Goal: Communication & Community: Answer question/provide support

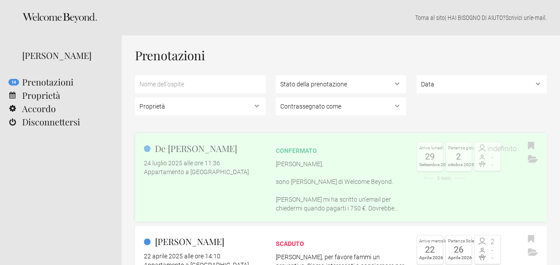
click at [301, 198] on font "[PERSON_NAME] mi ha scritto un'email per chiedermi quando pagarti i 750 €. Dovr…" at bounding box center [337, 204] width 123 height 16
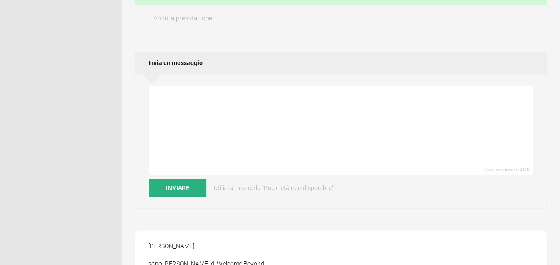
scroll to position [295, 0]
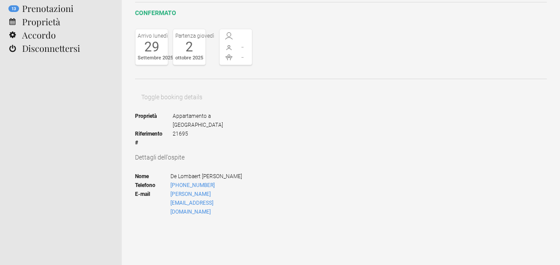
scroll to position [0, 0]
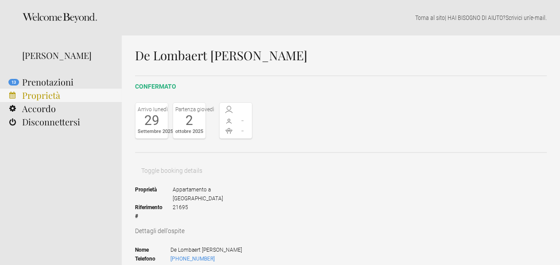
type textarea "Buongiorno Oliver and Marie,"
click at [57, 93] on font "Proprietà" at bounding box center [41, 95] width 38 height 12
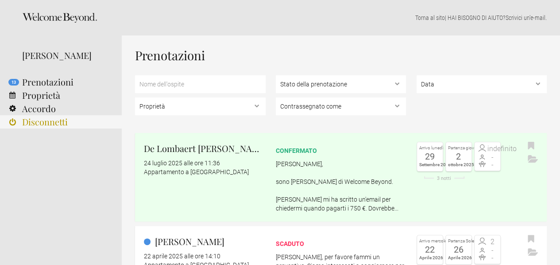
click at [45, 120] on font "Disconnetti" at bounding box center [45, 122] width 46 height 12
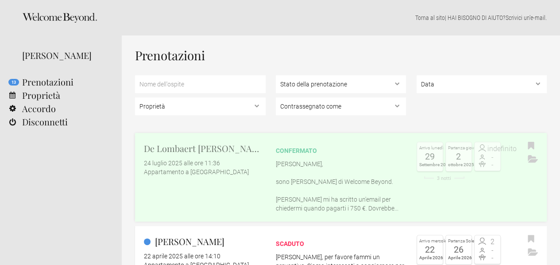
click at [390, 176] on p "Ciao Giorgio, sono Oliver di Welcome Beyond. Marie mi ha scritto un'email per c…" at bounding box center [341, 185] width 131 height 53
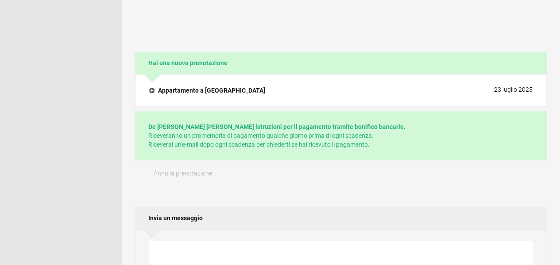
scroll to position [221, 0]
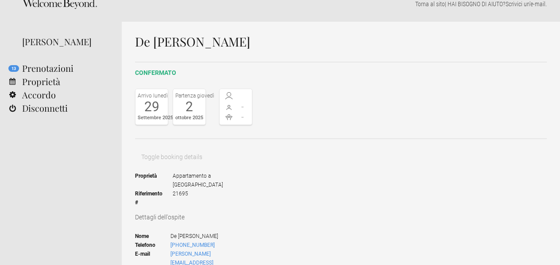
scroll to position [0, 0]
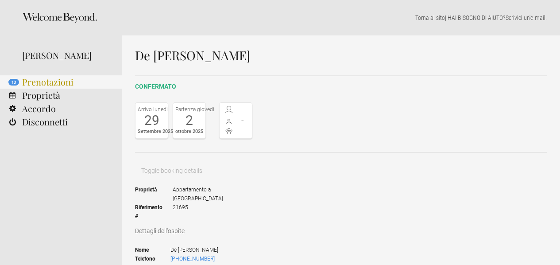
type textarea "Dear Oliver, and Dear Marie, as in our last"
click at [70, 79] on font "Prenotazioni" at bounding box center [47, 82] width 51 height 12
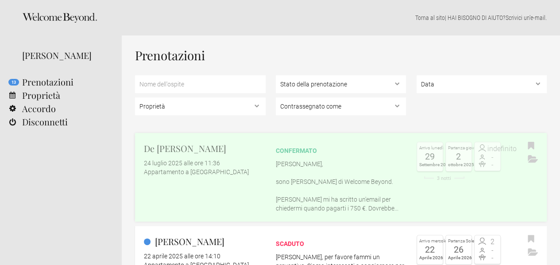
click at [225, 186] on link "De Lombaert [PERSON_NAME] [DATE] alle ore 11:36 Appartamento a [GEOGRAPHIC_DATA…" at bounding box center [341, 177] width 412 height 89
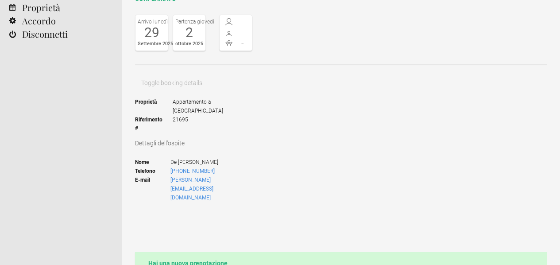
scroll to position [147, 0]
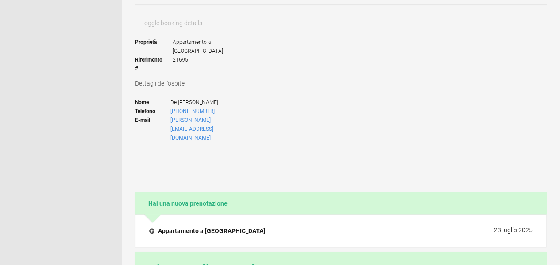
drag, startPoint x: 377, startPoint y: 133, endPoint x: 379, endPoint y: 151, distance: 18.6
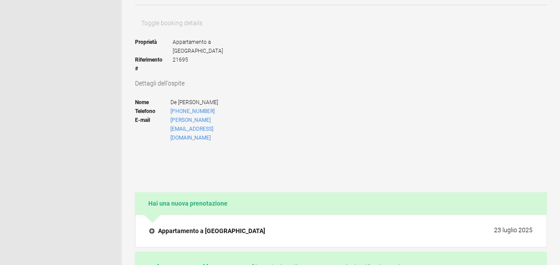
drag, startPoint x: 407, startPoint y: 135, endPoint x: 417, endPoint y: 132, distance: 10.0
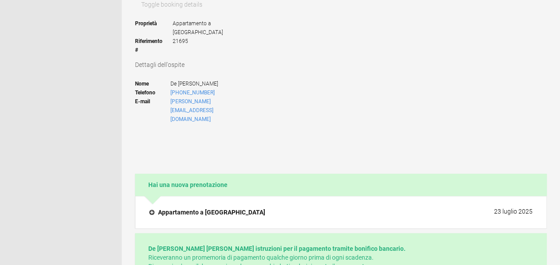
scroll to position [221, 0]
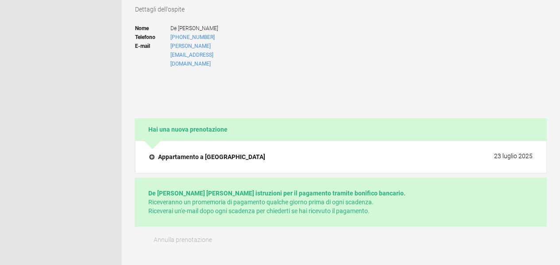
drag, startPoint x: 362, startPoint y: 73, endPoint x: 275, endPoint y: 61, distance: 87.6
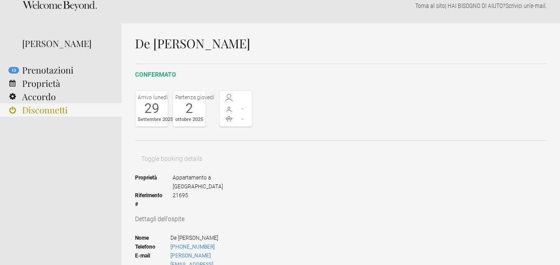
scroll to position [0, 0]
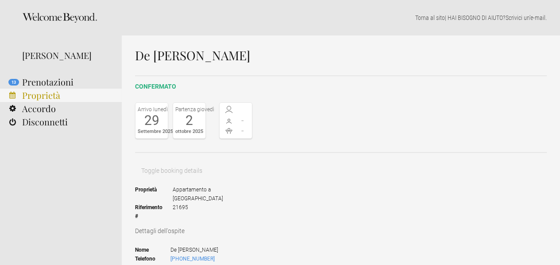
type textarea "Dear [PERSON_NAME], and dear [PERSON_NAME], as in all of our bookings with Welc…"
click at [58, 94] on font "Proprietà" at bounding box center [41, 95] width 38 height 12
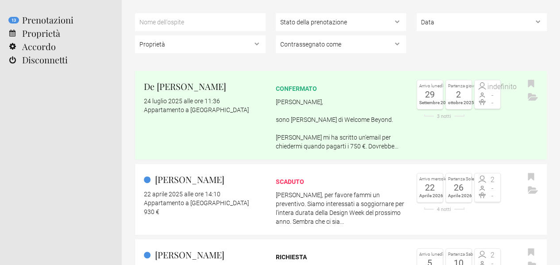
scroll to position [74, 0]
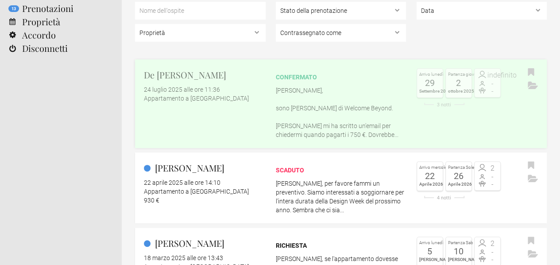
click at [213, 106] on link "De [PERSON_NAME] 24 luglio 2025 alle ore 11:36 Appartamento a [GEOGRAPHIC_DATA]…" at bounding box center [341, 103] width 412 height 89
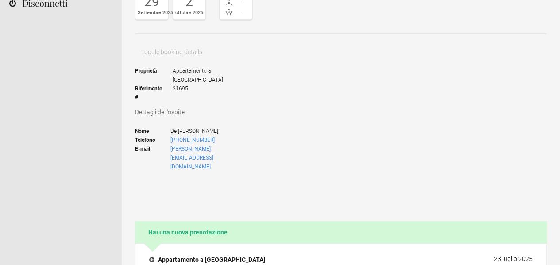
scroll to position [221, 0]
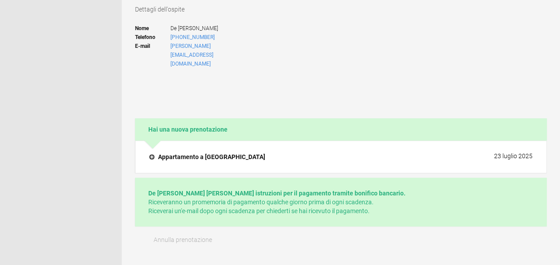
paste textarea "Dear [PERSON_NAME], and dear [PERSON_NAME], as in all of our bookings with Welc…"
drag, startPoint x: 354, startPoint y: 69, endPoint x: 294, endPoint y: 73, distance: 60.4
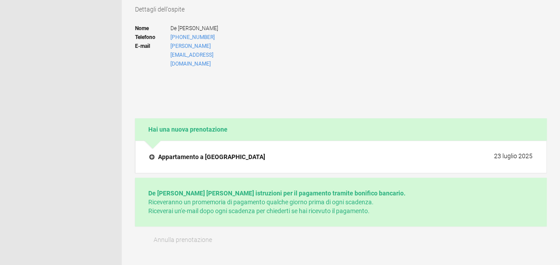
drag, startPoint x: 387, startPoint y: 69, endPoint x: 448, endPoint y: 70, distance: 61.6
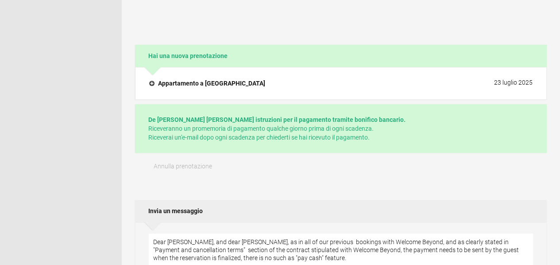
scroll to position [147, 0]
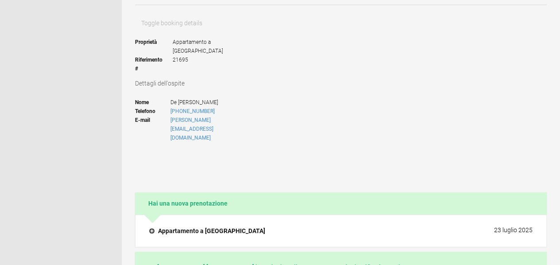
drag, startPoint x: 464, startPoint y: 157, endPoint x: 295, endPoint y: 136, distance: 170.9
drag, startPoint x: 298, startPoint y: 167, endPoint x: 291, endPoint y: 168, distance: 7.1
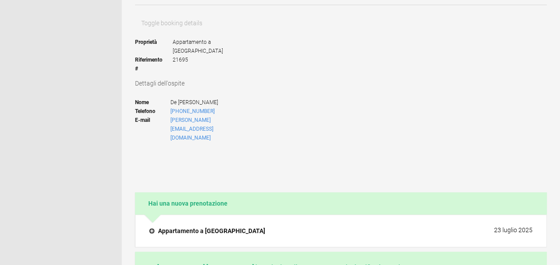
type textarea "Dear Oliver, and dear Marie, i've checked, and as in all of our previous bookin…"
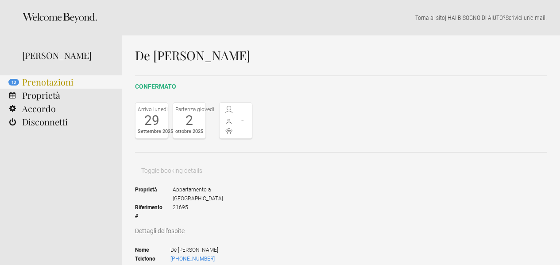
click at [52, 82] on font "Prenotazioni" at bounding box center [47, 82] width 51 height 12
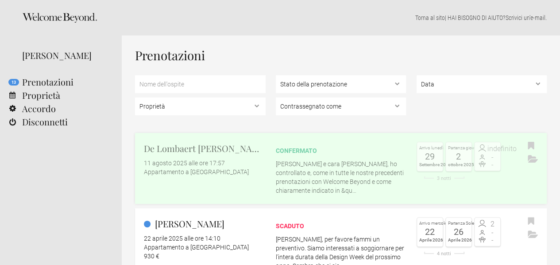
click at [307, 167] on font "[PERSON_NAME] e cara [PERSON_NAME], ho controllato e, come in tutte le nostre p…" at bounding box center [340, 177] width 128 height 34
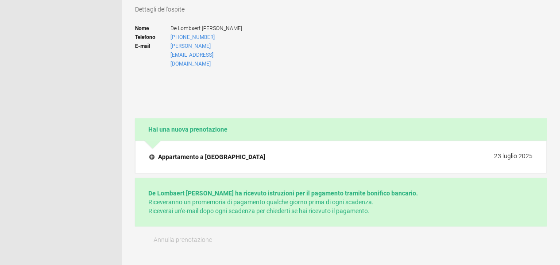
scroll to position [369, 0]
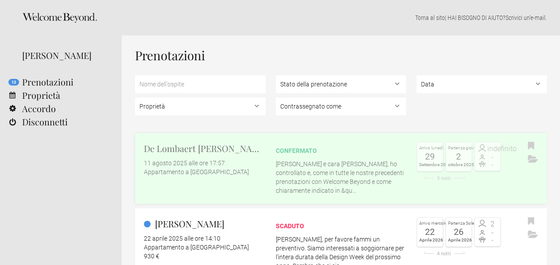
click at [264, 167] on div "Appartamento a [GEOGRAPHIC_DATA]" at bounding box center [205, 171] width 122 height 9
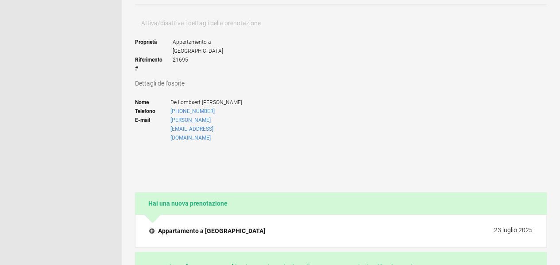
scroll to position [74, 0]
